Goal: Task Accomplishment & Management: Manage account settings

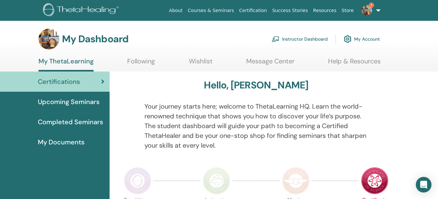
click at [286, 37] on link "Instructor Dashboard" at bounding box center [299, 39] width 56 height 14
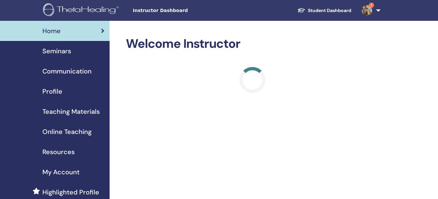
click at [60, 51] on span "Seminars" at bounding box center [56, 51] width 29 height 10
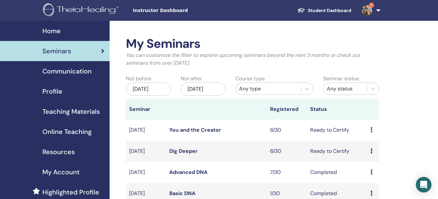
click at [176, 132] on link "You and the Creator" at bounding box center [195, 130] width 52 height 7
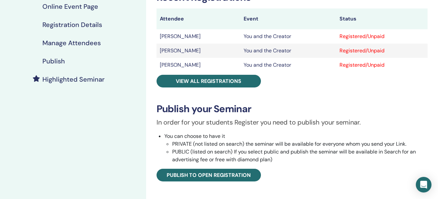
scroll to position [120, 0]
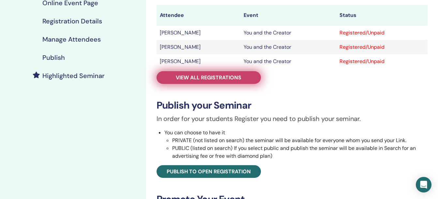
click at [242, 77] on link "View all registrations" at bounding box center [208, 77] width 104 height 13
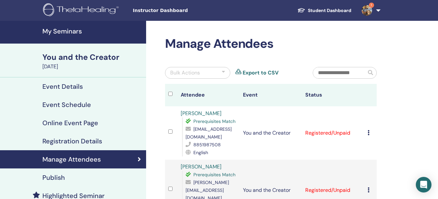
click at [222, 72] on div at bounding box center [223, 73] width 3 height 8
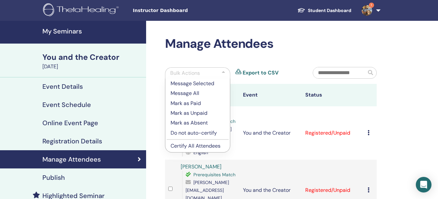
click at [193, 84] on p "Message Selected" at bounding box center [197, 84] width 54 height 8
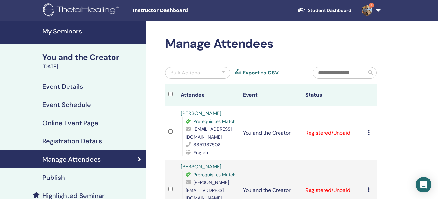
click at [222, 75] on div at bounding box center [223, 73] width 3 height 8
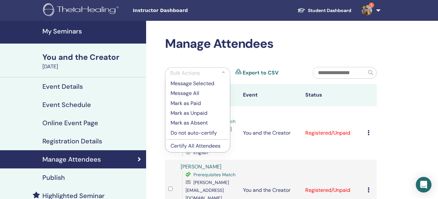
click at [194, 103] on p "Mark as Paid" at bounding box center [197, 104] width 54 height 8
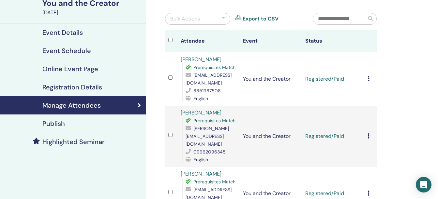
scroll to position [51, 0]
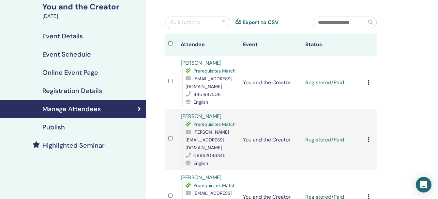
click at [226, 24] on div "Bulk Actions" at bounding box center [197, 23] width 65 height 12
